Goal: Task Accomplishment & Management: Use online tool/utility

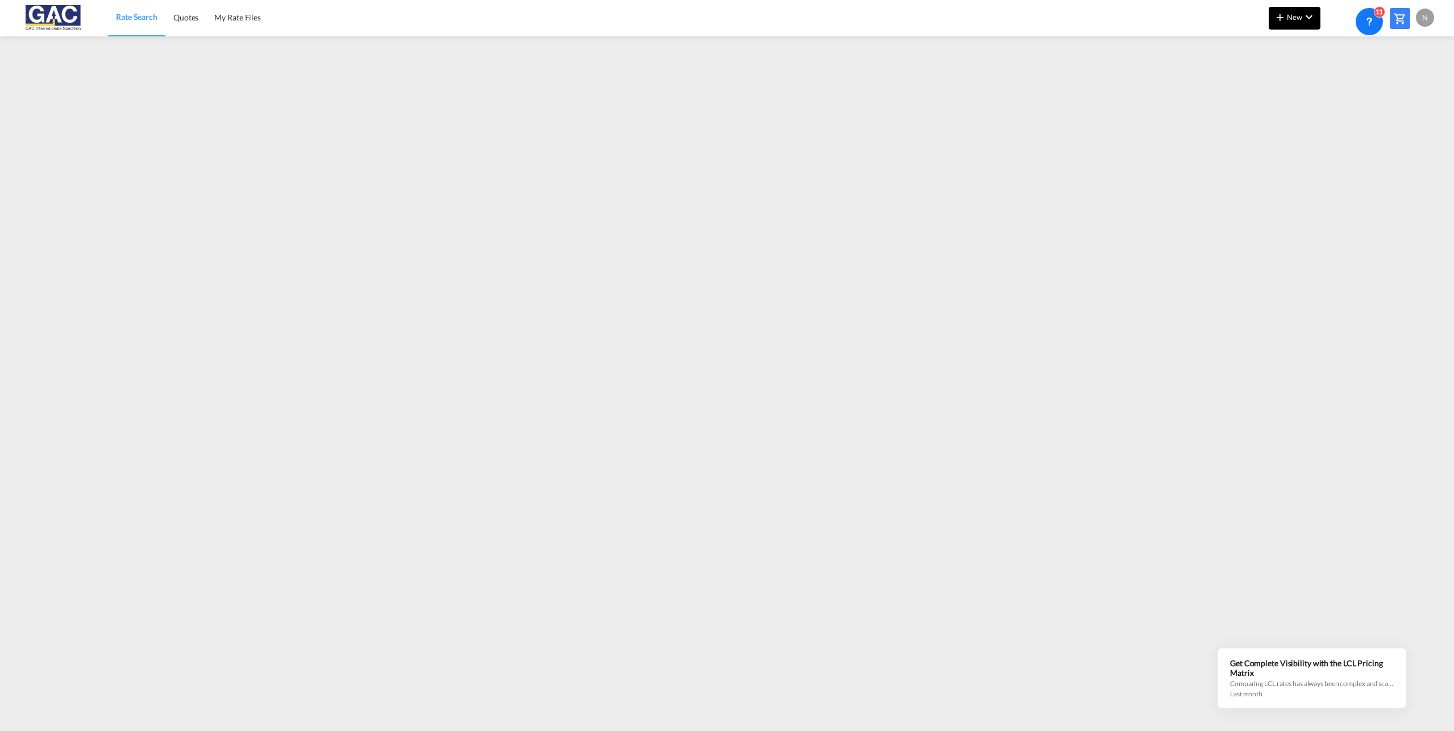
click at [1292, 22] on button "New" at bounding box center [1294, 18] width 52 height 23
click at [1347, 84] on span "Ratesheet" at bounding box center [1341, 85] width 13 height 23
